Goal: Complete application form

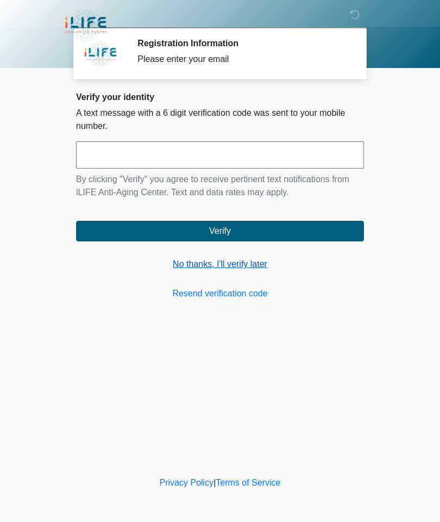
click at [214, 266] on link "No thanks, I'll verify later" at bounding box center [220, 264] width 288 height 13
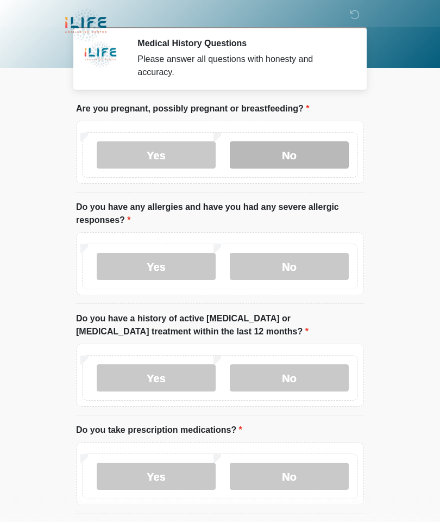
click at [296, 144] on label "No" at bounding box center [289, 154] width 119 height 27
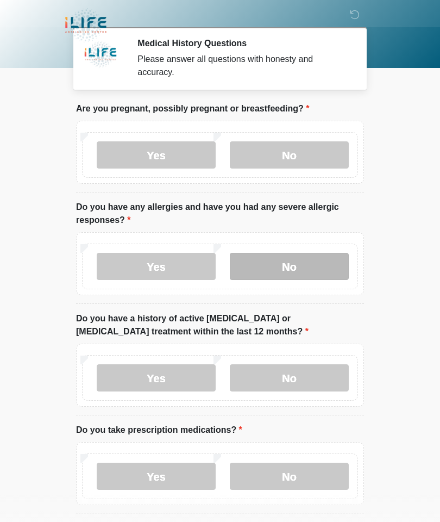
click at [309, 271] on label "No" at bounding box center [289, 266] width 119 height 27
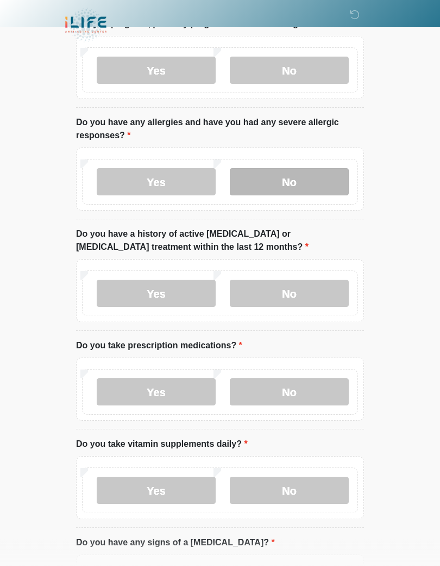
scroll to position [122, 0]
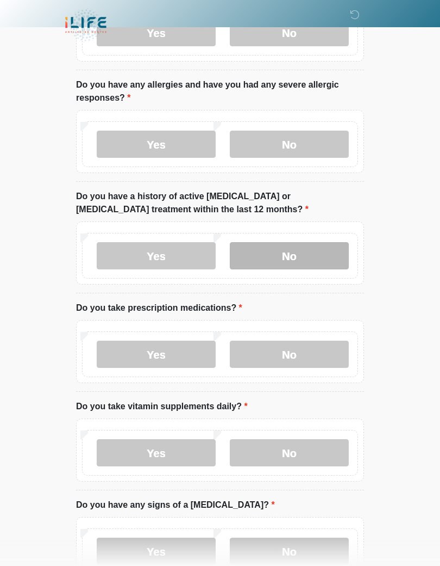
click at [290, 242] on label "No" at bounding box center [289, 255] width 119 height 27
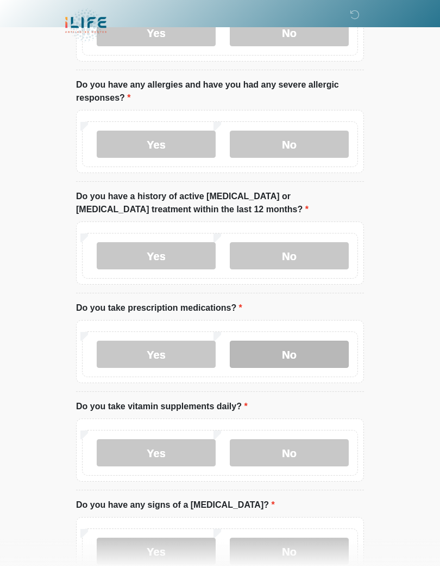
click at [294, 352] on label "No" at bounding box center [289, 353] width 119 height 27
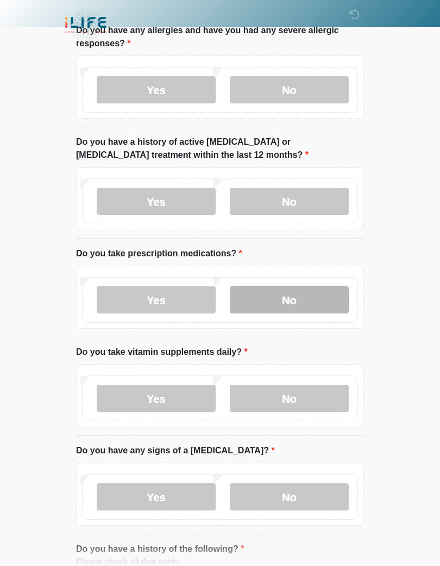
scroll to position [183, 0]
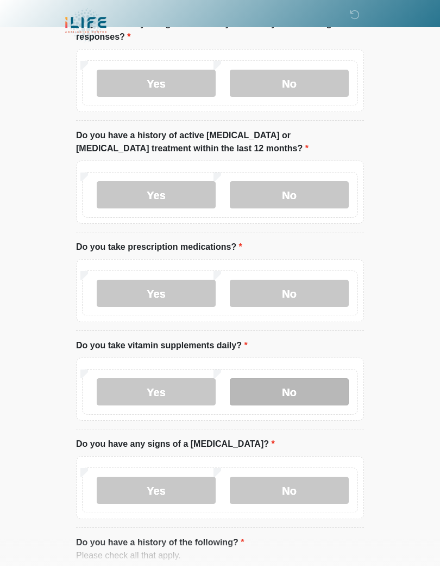
click at [289, 382] on label "No" at bounding box center [289, 391] width 119 height 27
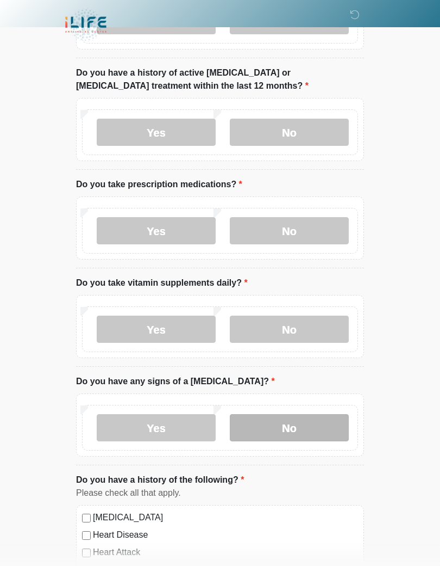
click at [287, 420] on label "No" at bounding box center [289, 427] width 119 height 27
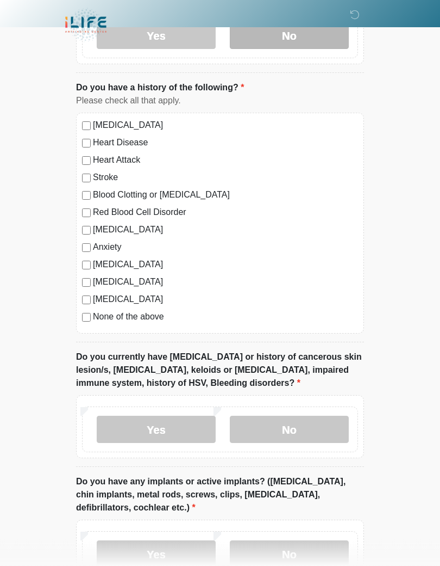
scroll to position [666, 0]
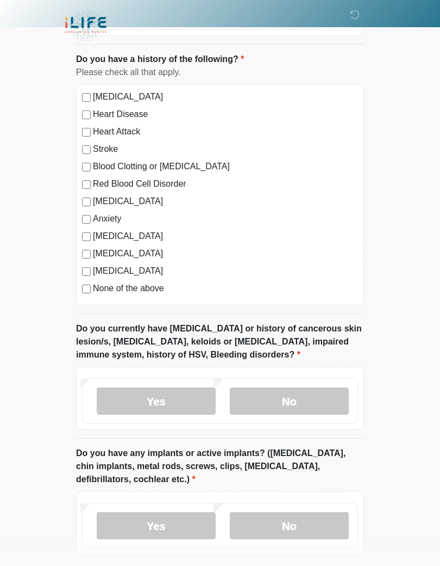
click at [153, 285] on label "None of the above" at bounding box center [225, 288] width 265 height 13
click at [286, 393] on label "No" at bounding box center [289, 400] width 119 height 27
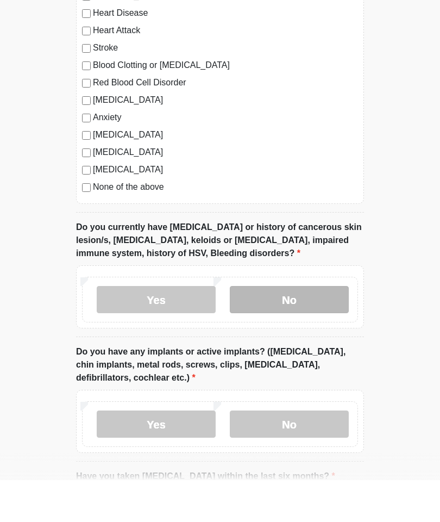
scroll to position [767, 0]
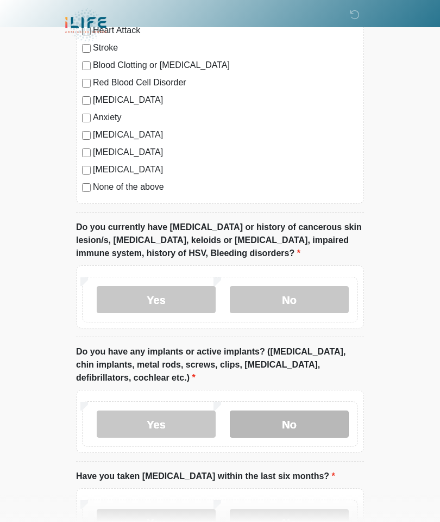
click at [289, 424] on label "No" at bounding box center [289, 424] width 119 height 27
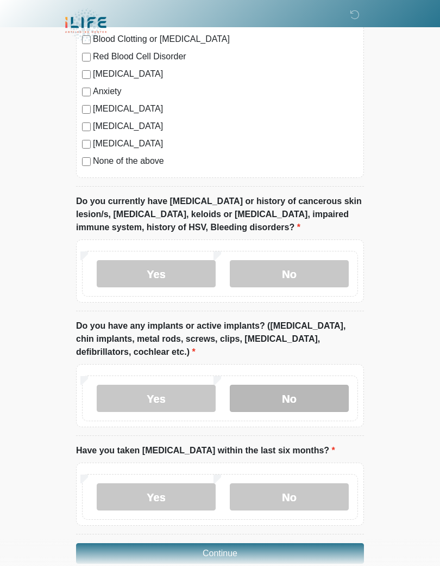
scroll to position [847, 0]
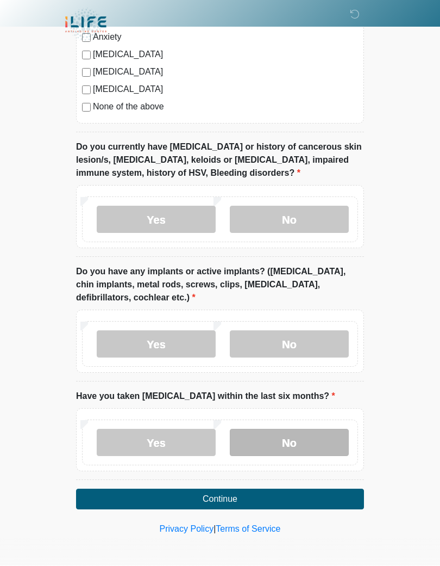
click at [278, 429] on label "No" at bounding box center [289, 442] width 119 height 27
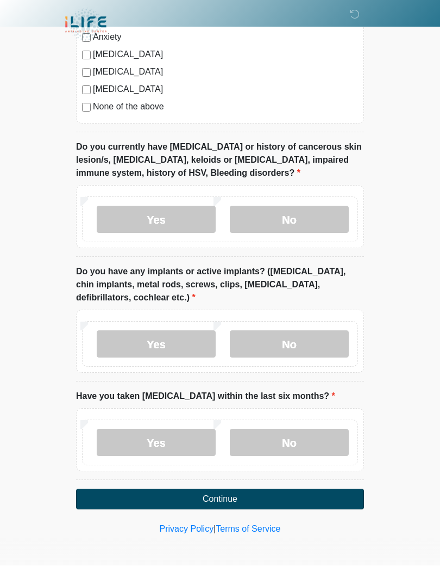
click at [228, 502] on button "Continue" at bounding box center [220, 499] width 288 height 21
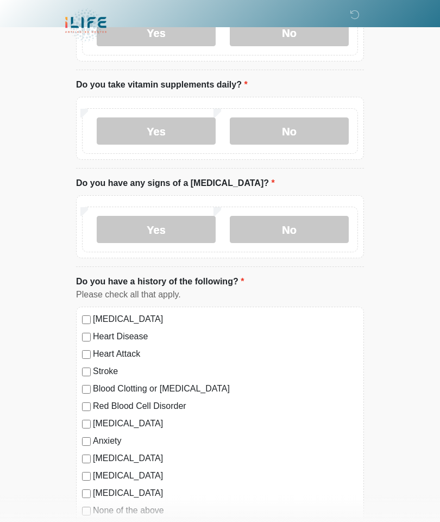
scroll to position [0, 0]
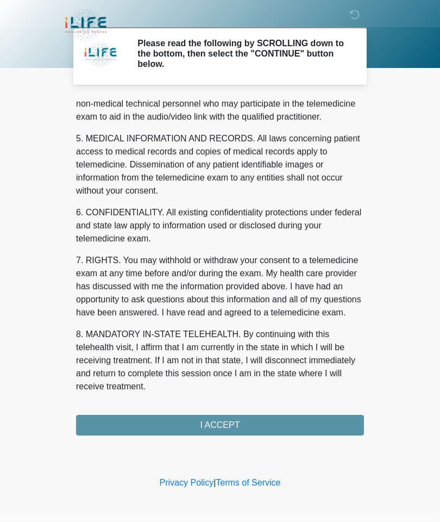
click at [246, 424] on button "I ACCEPT" at bounding box center [220, 425] width 288 height 21
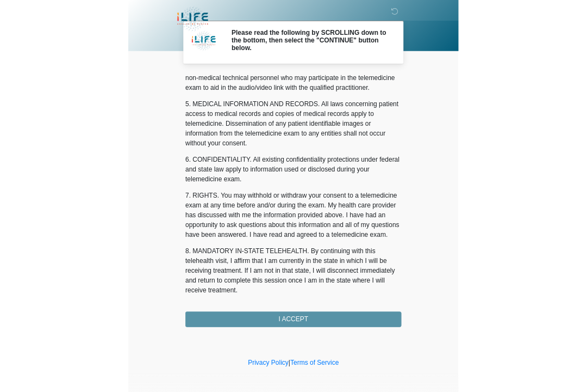
scroll to position [326, 0]
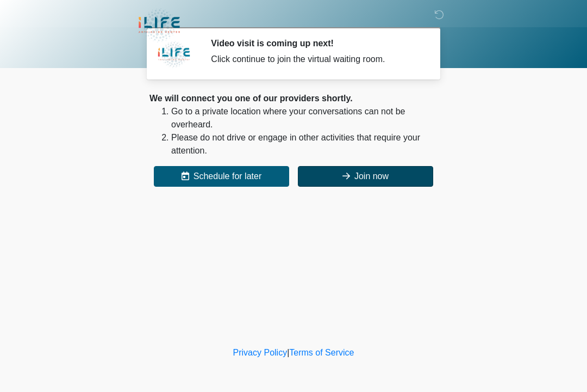
click at [357, 169] on button "Join now" at bounding box center [365, 176] width 135 height 21
